Goal: Find specific page/section: Find specific page/section

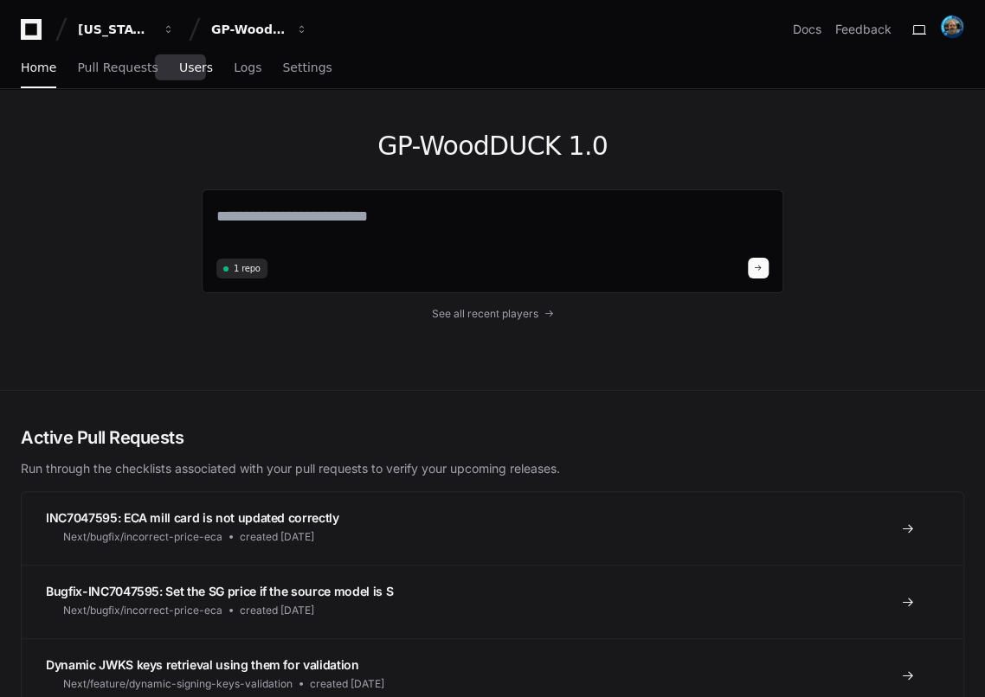
click at [184, 73] on span "Users" at bounding box center [196, 67] width 34 height 10
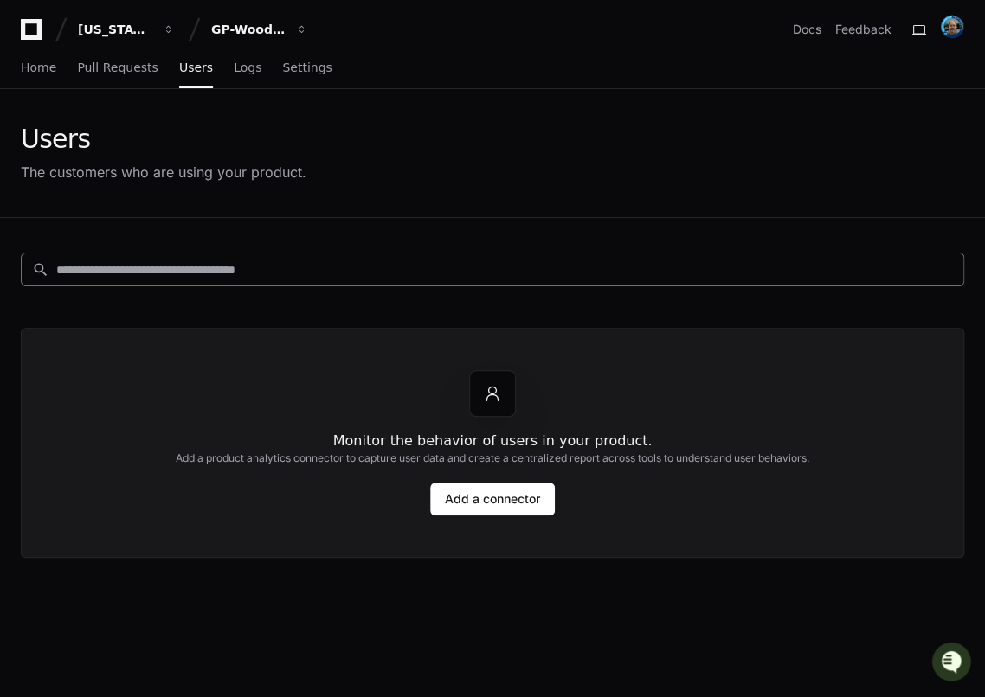
click at [182, 268] on input at bounding box center [504, 269] width 896 height 17
type input "*******"
click at [260, 22] on div "GP-WoodDUCK 1.0" at bounding box center [248, 29] width 74 height 17
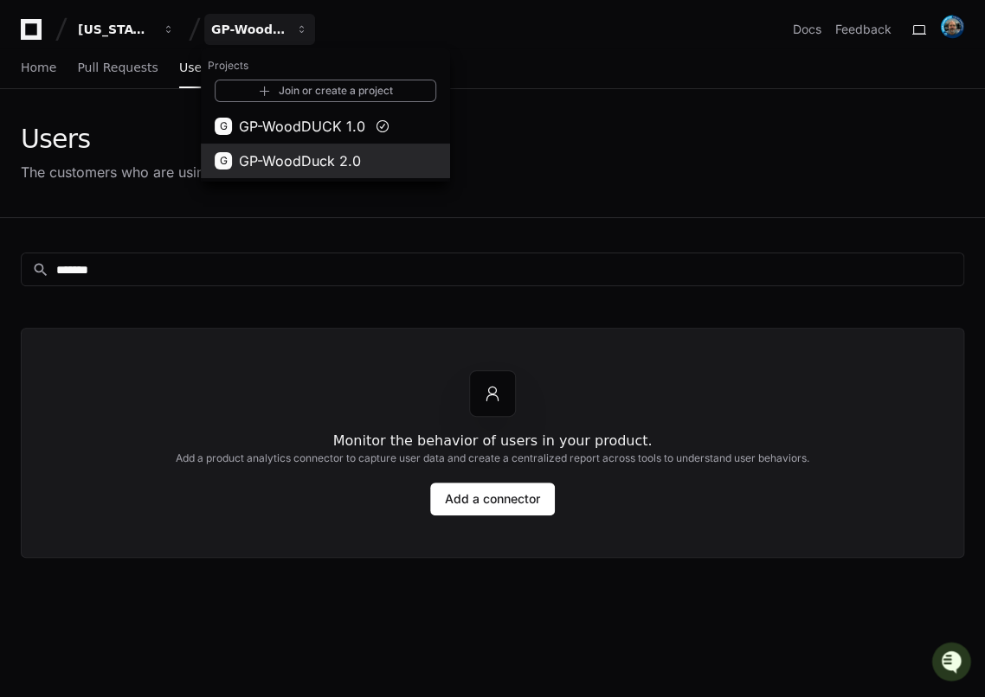
click at [289, 170] on span "GP-WoodDuck 2.0" at bounding box center [300, 161] width 122 height 21
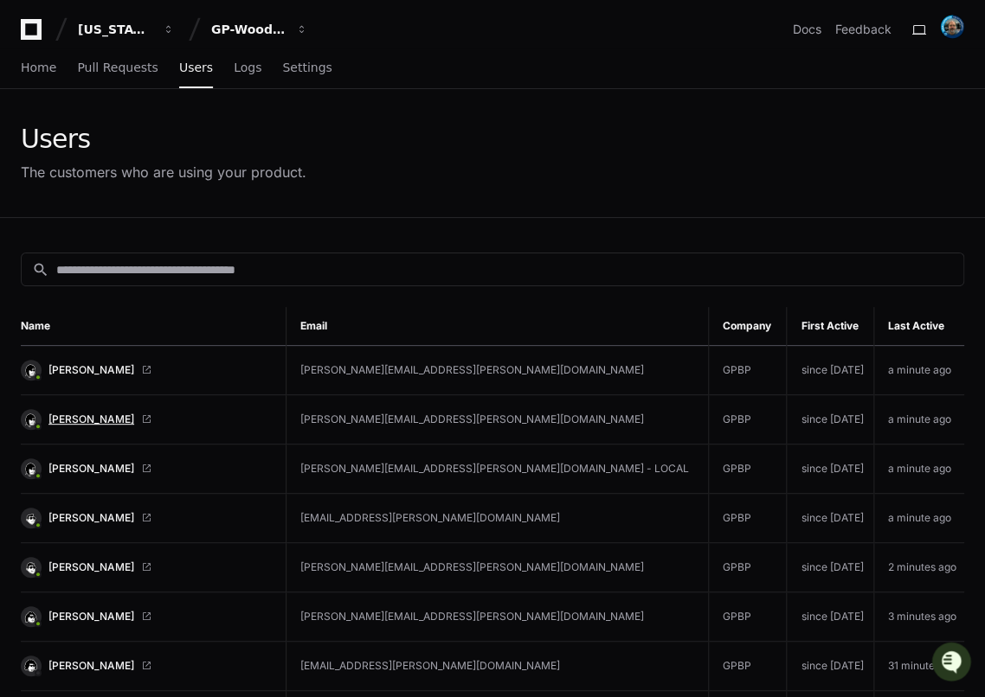
click at [68, 416] on span "Eric Vaughan" at bounding box center [91, 420] width 86 height 14
click at [89, 366] on span "Eric Vaughan" at bounding box center [91, 370] width 86 height 14
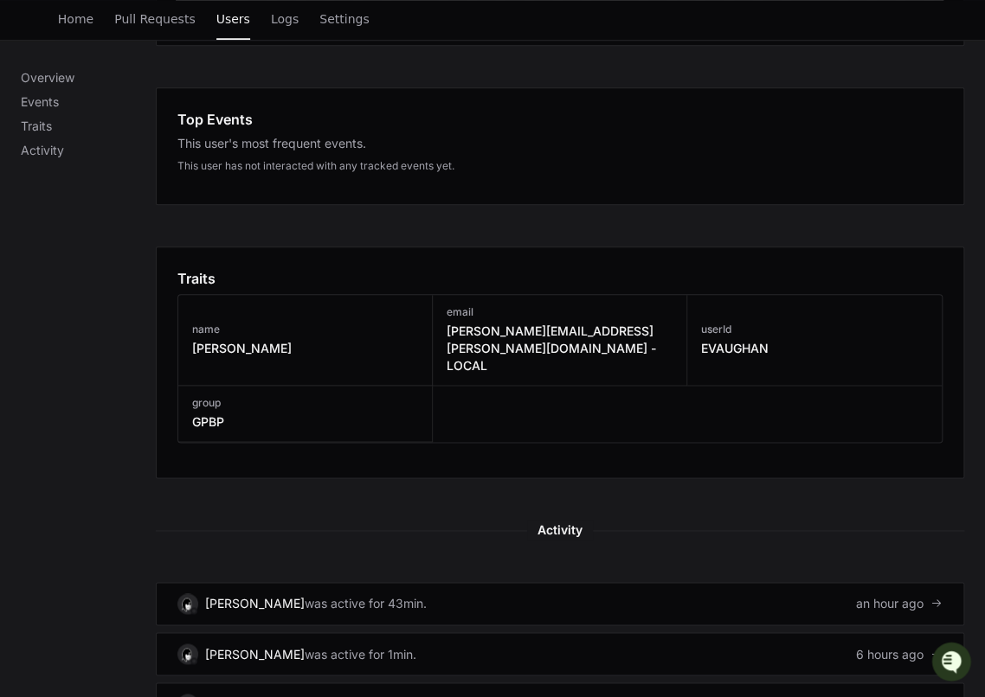
scroll to position [606, 0]
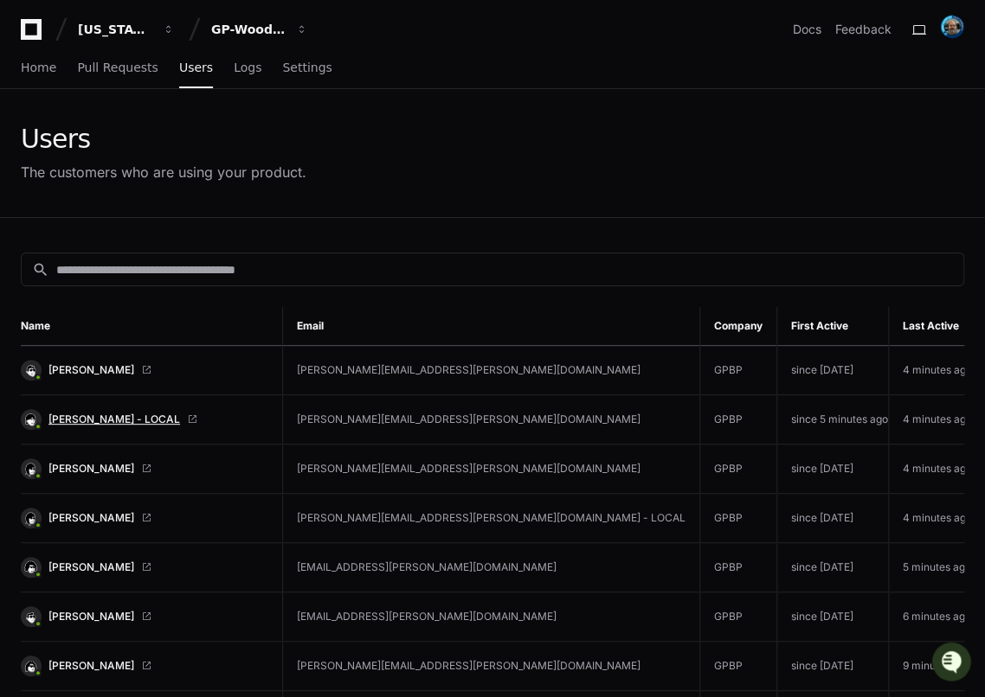
click at [118, 414] on span "[PERSON_NAME] - LOCAL" at bounding box center [114, 420] width 132 height 14
click at [88, 465] on span "Eric Vaughan" at bounding box center [91, 469] width 86 height 14
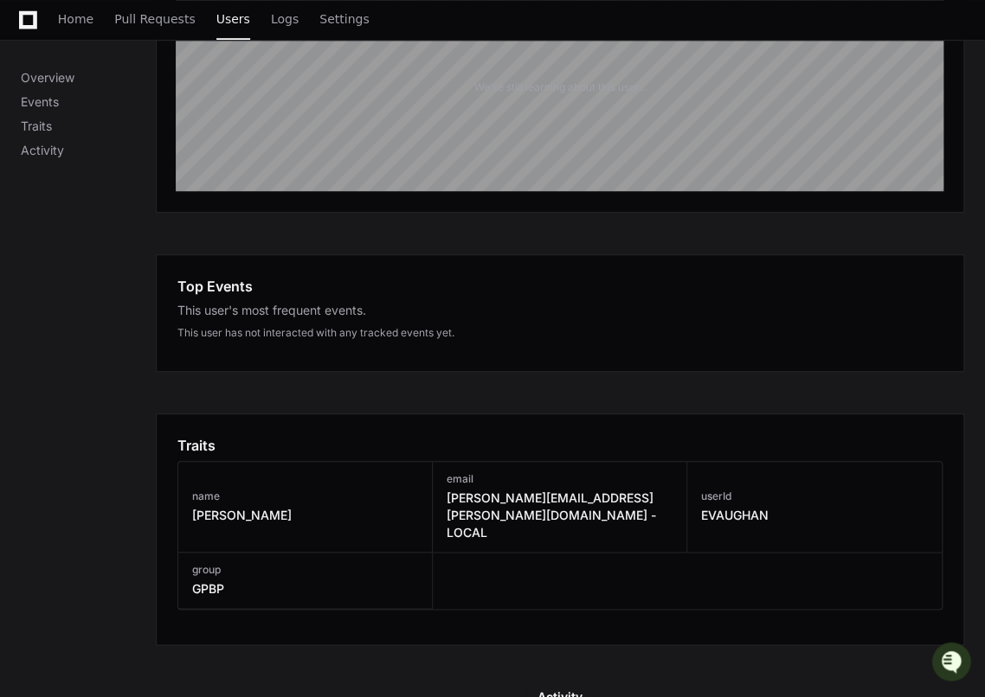
click at [112, 453] on div "Overview Events Traits Activity" at bounding box center [88, 552] width 135 height 1431
